Goal: Transaction & Acquisition: Book appointment/travel/reservation

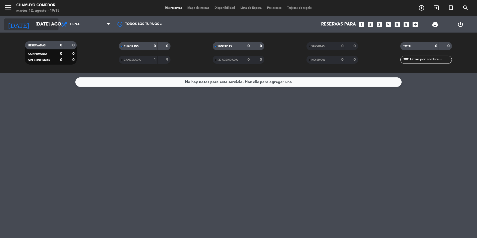
click at [58, 23] on input "[DATE] ago." at bounding box center [61, 24] width 57 height 11
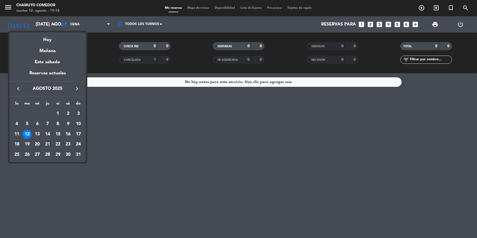
click at [30, 133] on div "12" at bounding box center [27, 134] width 9 height 9
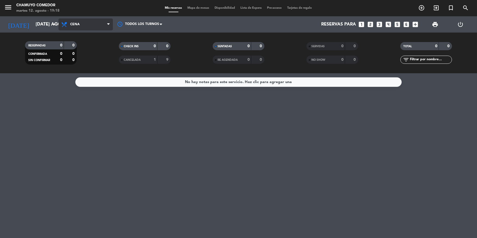
click at [105, 24] on span "Cena" at bounding box center [85, 24] width 54 height 12
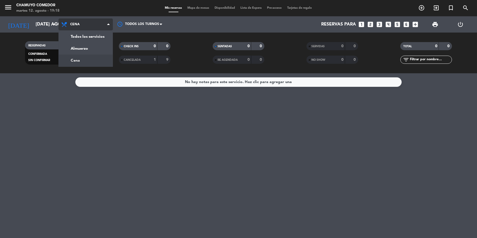
click at [97, 60] on div "menu Chamuyo Comedor martes 12. agosto - 19:18 Mis reservas Mapa de mesas Dispo…" at bounding box center [238, 36] width 477 height 73
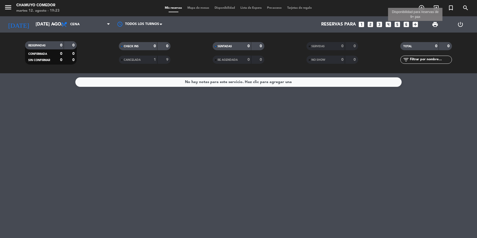
click at [414, 23] on icon "add_box" at bounding box center [415, 24] width 7 height 7
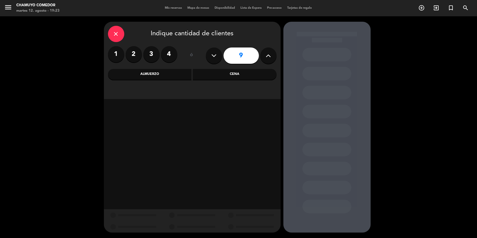
click at [136, 60] on label "2" at bounding box center [134, 54] width 16 height 16
click at [210, 77] on div "Cena" at bounding box center [235, 74] width 84 height 11
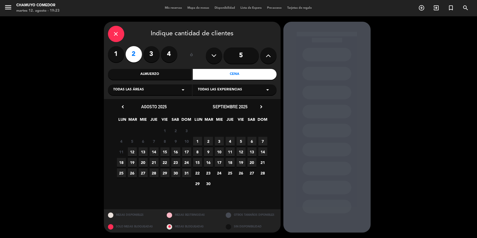
click at [130, 151] on span "12" at bounding box center [132, 152] width 9 height 9
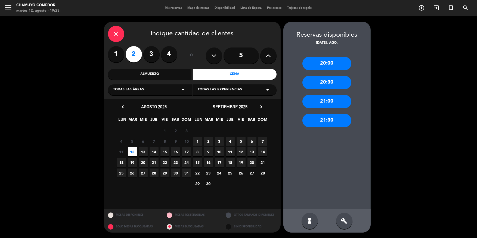
click at [332, 82] on div "20:30" at bounding box center [326, 83] width 49 height 14
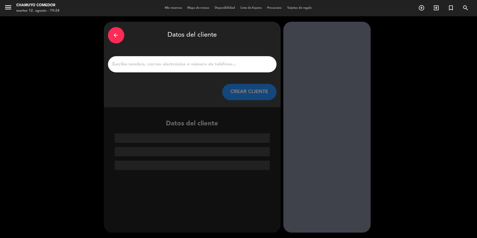
click at [147, 63] on input "1" at bounding box center [192, 65] width 160 height 8
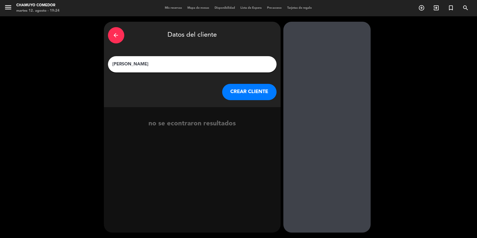
type input "[PERSON_NAME]"
click at [273, 91] on button "CREAR CLIENTE" at bounding box center [249, 92] width 54 height 16
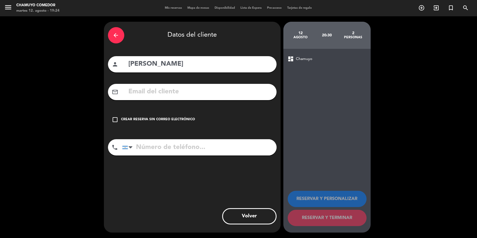
click at [178, 94] on input "text" at bounding box center [200, 91] width 144 height 11
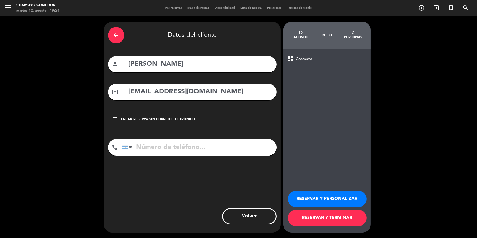
type input "[EMAIL_ADDRESS][DOMAIN_NAME]"
click at [160, 145] on input "tel" at bounding box center [199, 147] width 154 height 16
type input "3513268899"
click at [313, 218] on button "RESERVAR Y TERMINAR" at bounding box center [327, 218] width 79 height 16
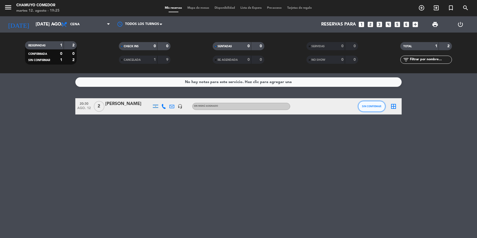
click at [364, 105] on span "SIN CONFIRMAR" at bounding box center [371, 106] width 19 height 3
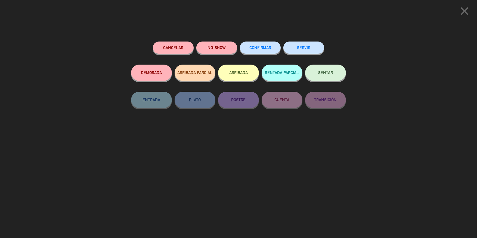
click at [265, 49] on span "CONFIRMAR" at bounding box center [260, 47] width 22 height 5
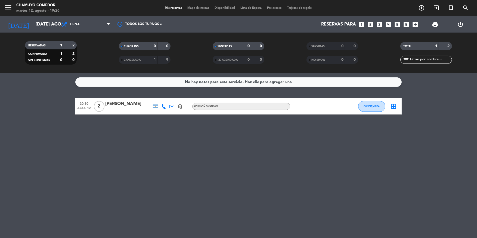
click at [391, 107] on icon "border_all" at bounding box center [393, 106] width 7 height 7
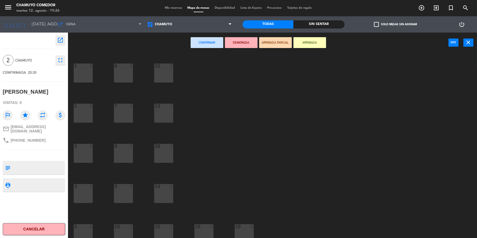
click at [114, 191] on div "9 4" at bounding box center [123, 193] width 19 height 19
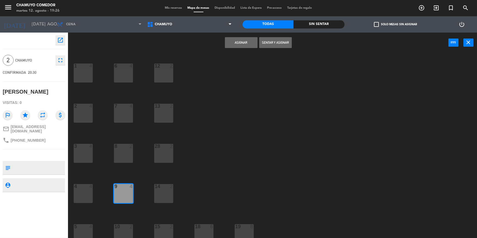
click at [234, 43] on button "Asignar" at bounding box center [241, 42] width 33 height 11
